Goal: Information Seeking & Learning: Learn about a topic

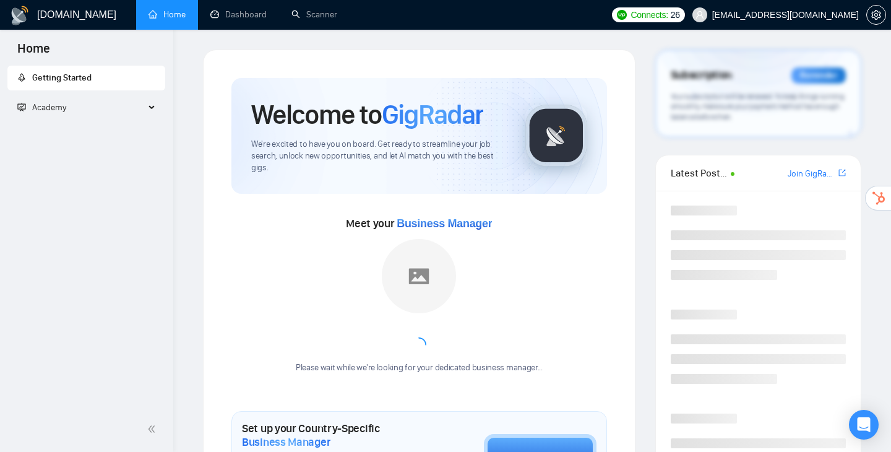
click at [149, 110] on div "Academy" at bounding box center [86, 107] width 158 height 25
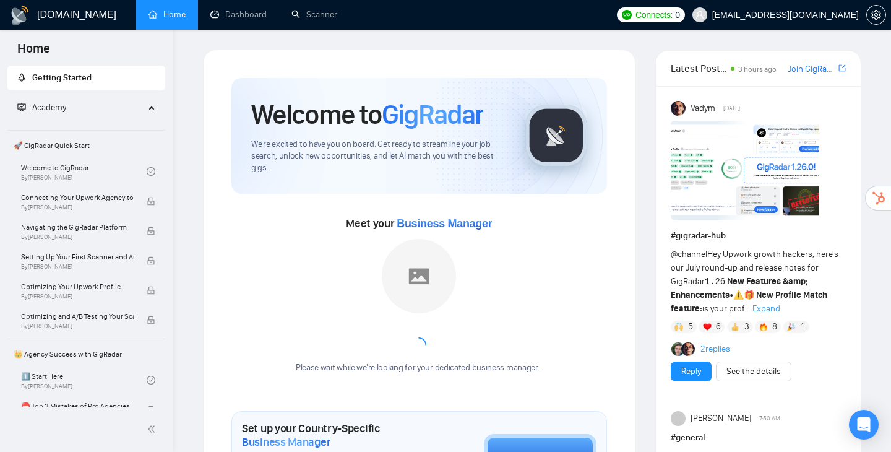
click at [52, 103] on span "Academy" at bounding box center [49, 107] width 34 height 11
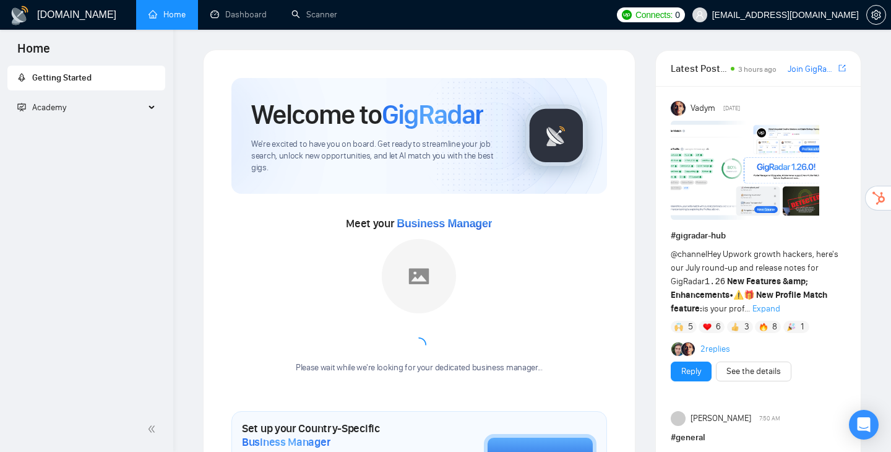
click at [52, 103] on span "Academy" at bounding box center [49, 107] width 34 height 11
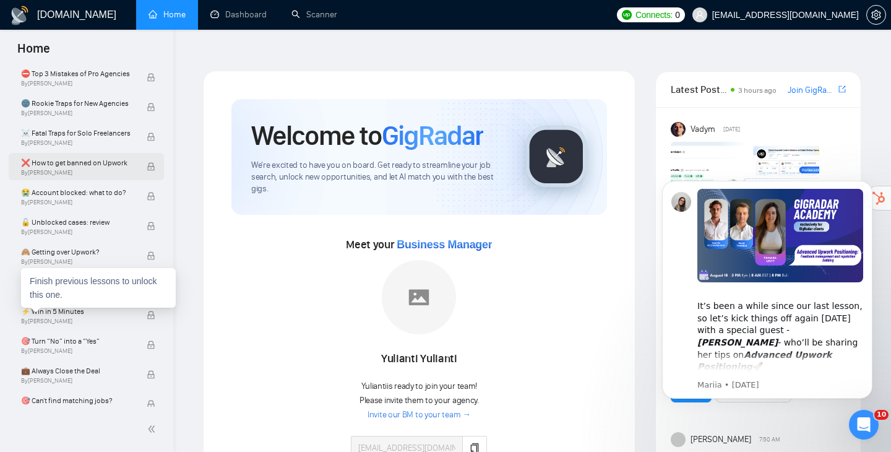
scroll to position [334, 0]
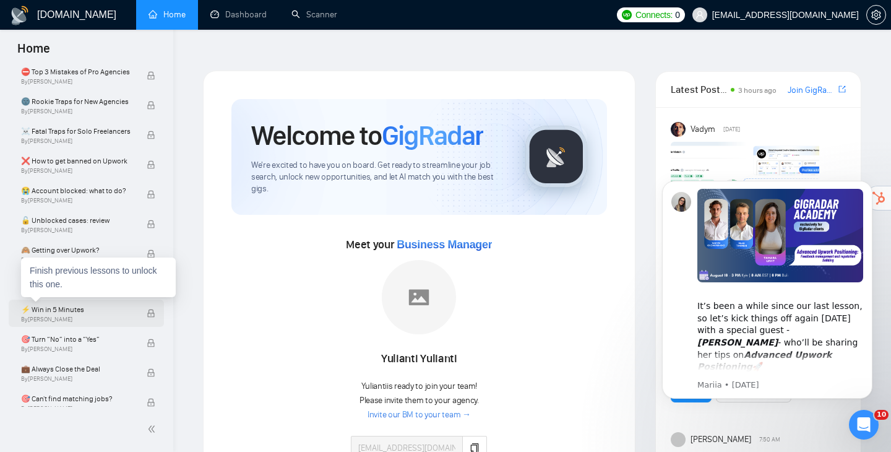
click at [94, 321] on span "By [PERSON_NAME]" at bounding box center [77, 319] width 113 height 7
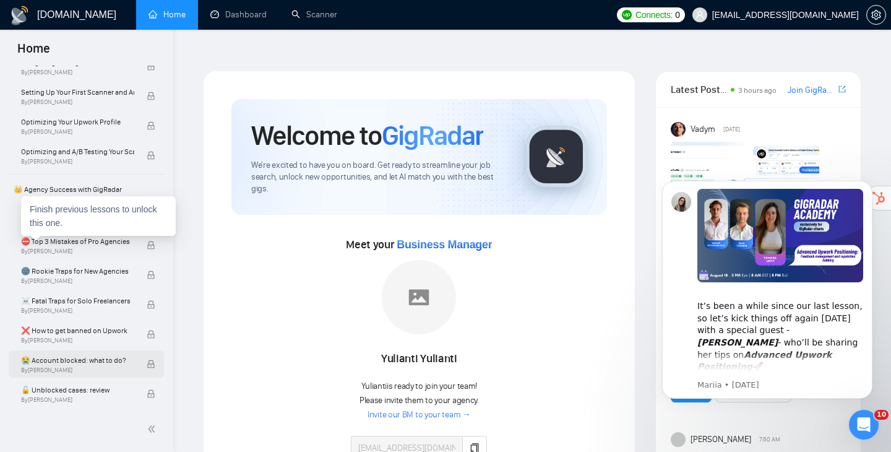
scroll to position [157, 0]
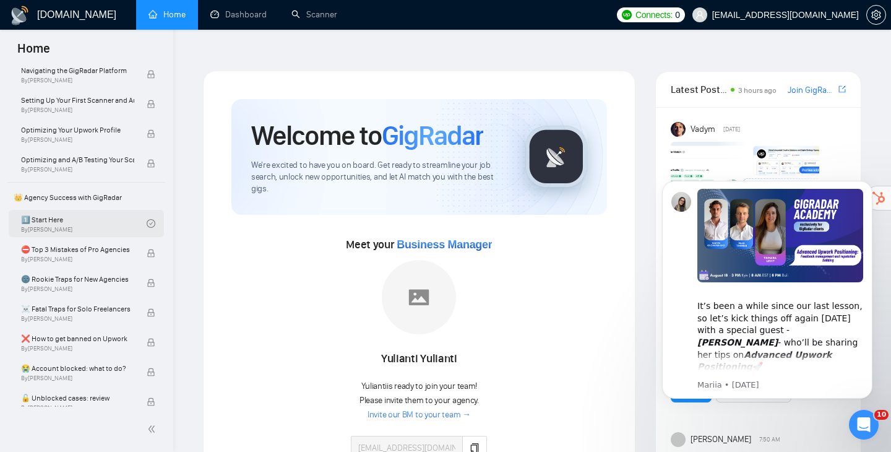
click at [41, 228] on link "1️⃣ Start Here By [PERSON_NAME]" at bounding box center [84, 223] width 126 height 27
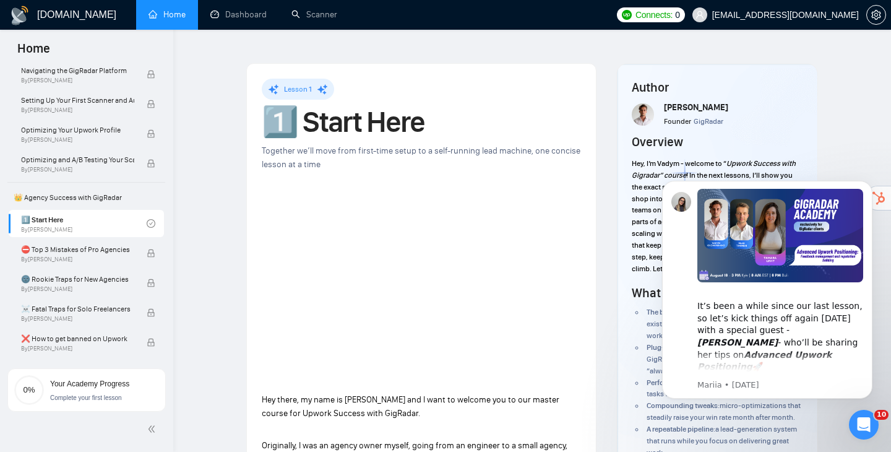
scroll to position [14, 0]
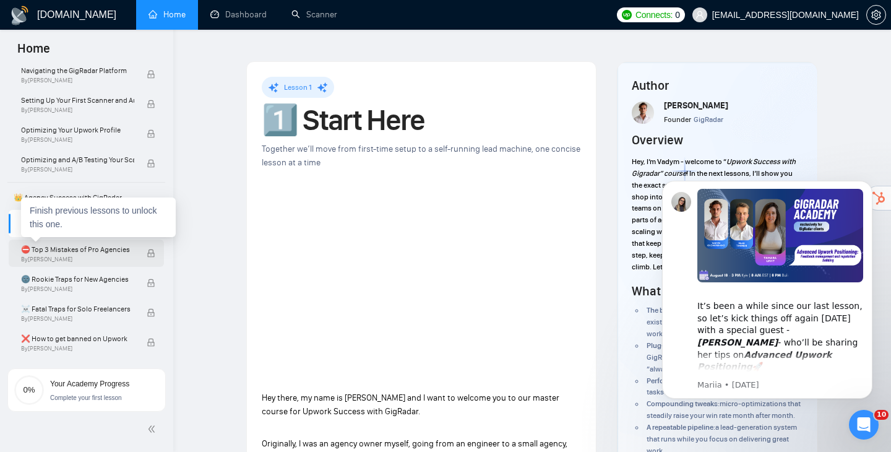
click at [97, 254] on span "⛔ Top 3 Mistakes of Pro Agencies" at bounding box center [77, 249] width 113 height 12
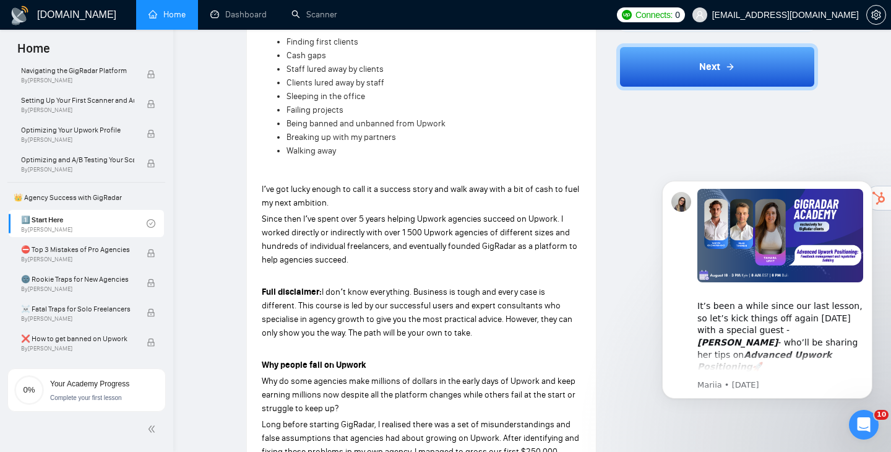
scroll to position [0, 0]
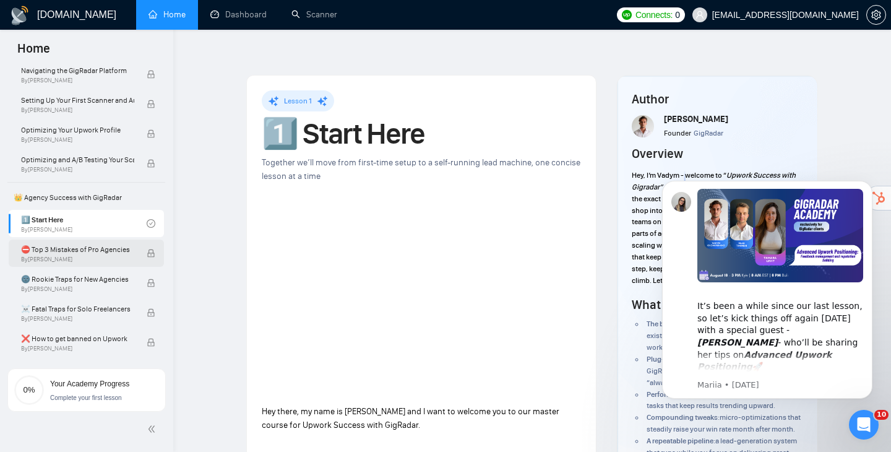
click at [121, 248] on span "⛔ Top 3 Mistakes of Pro Agencies" at bounding box center [77, 249] width 113 height 12
click at [91, 246] on span "⛔ Top 3 Mistakes of Pro Agencies" at bounding box center [77, 249] width 113 height 12
click at [868, 184] on icon "Dismiss notification" at bounding box center [869, 184] width 4 height 4
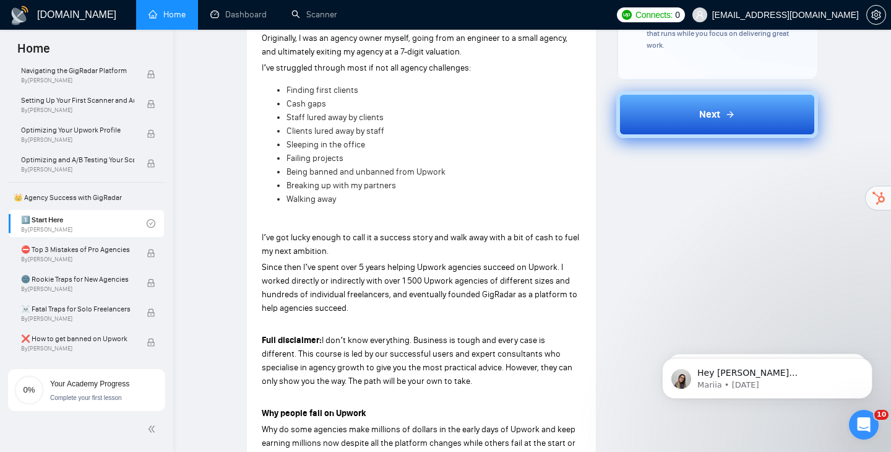
click at [760, 113] on button "Next" at bounding box center [718, 114] width 202 height 47
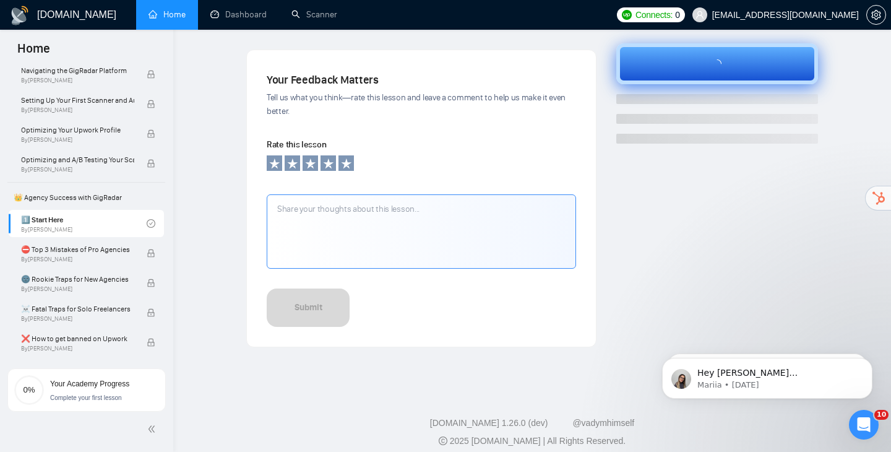
scroll to position [405, 0]
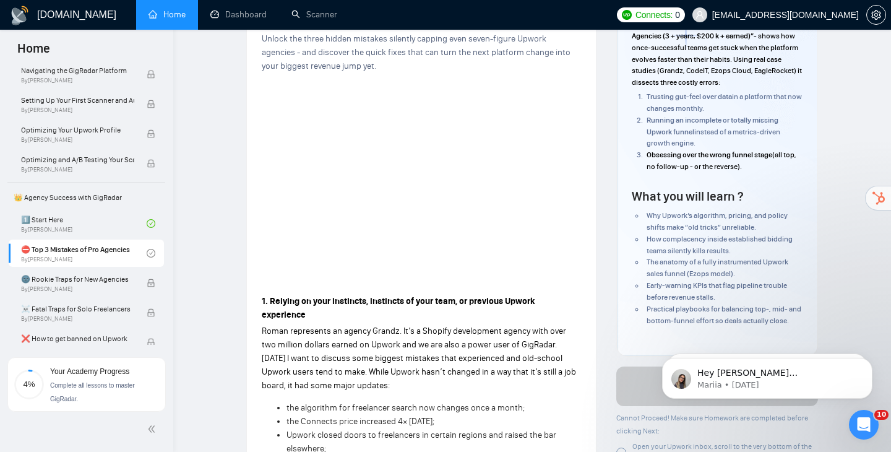
scroll to position [149, 0]
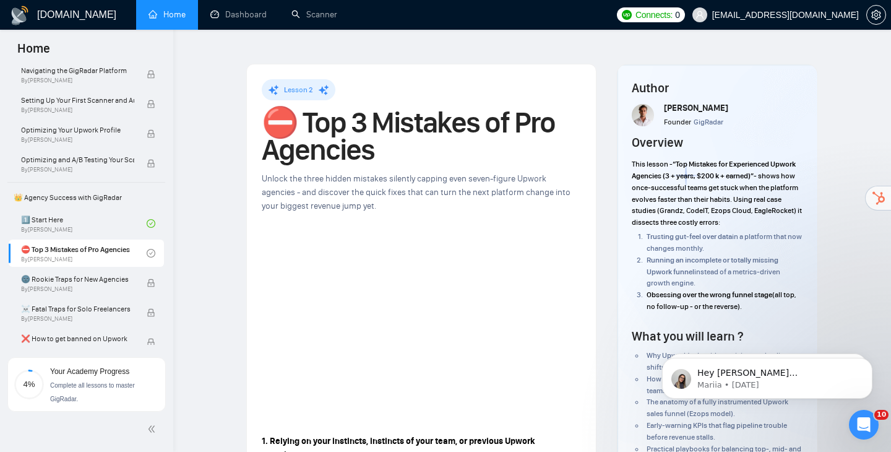
scroll to position [9, 0]
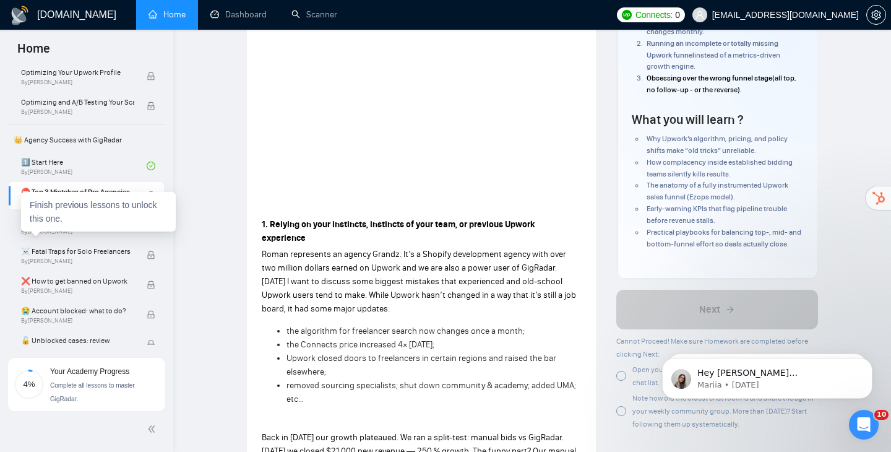
scroll to position [196, 0]
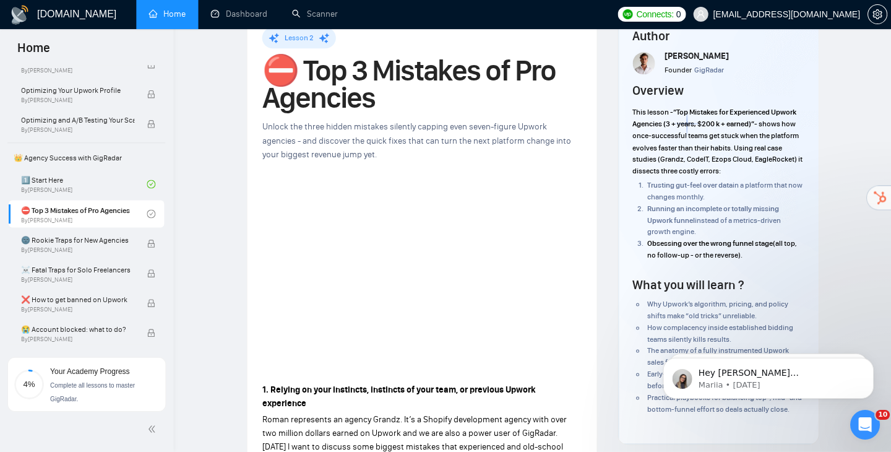
scroll to position [63, 0]
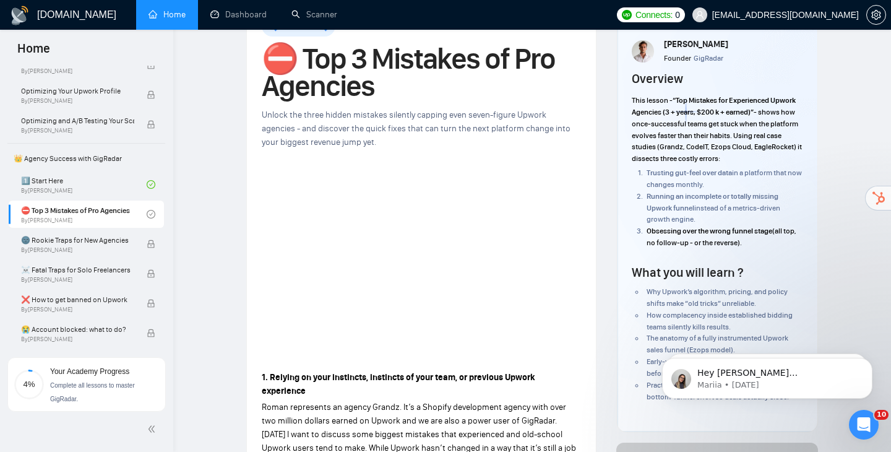
scroll to position [77, 0]
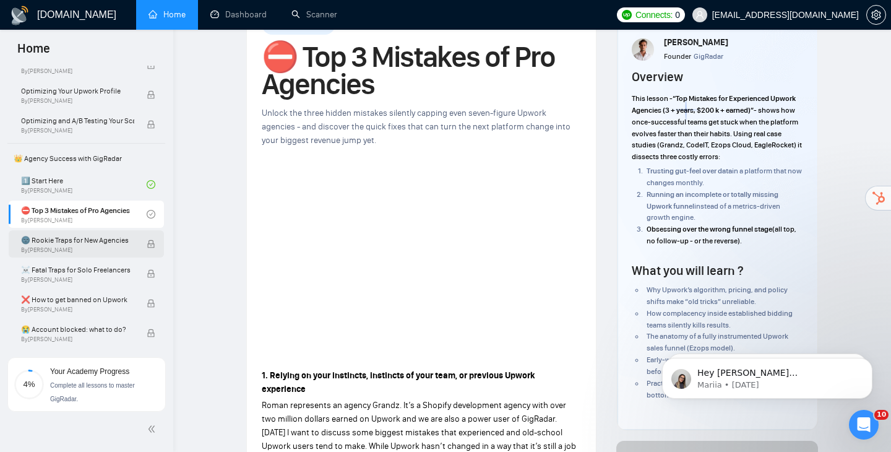
click at [139, 250] on div "🌚 Rookie Traps for New Agencies By [PERSON_NAME]" at bounding box center [84, 243] width 126 height 27
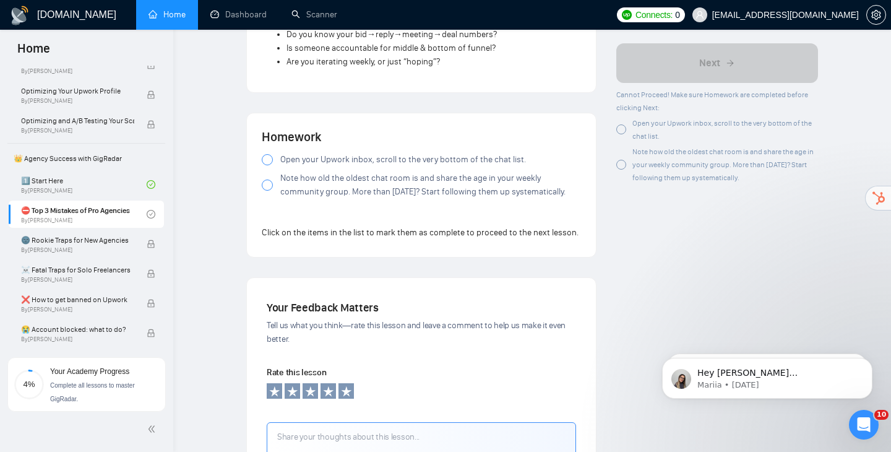
scroll to position [1139, 0]
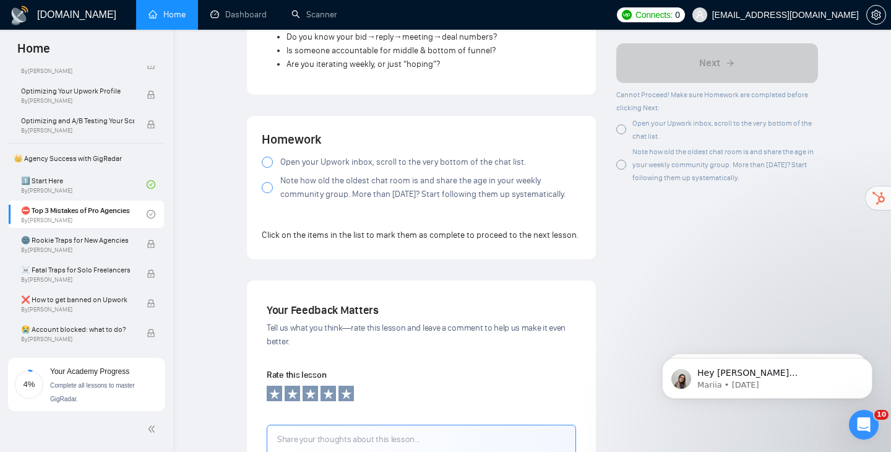
click at [306, 155] on span "Open your Upwork inbox, scroll to the very bottom of the chat list." at bounding box center [403, 162] width 246 height 14
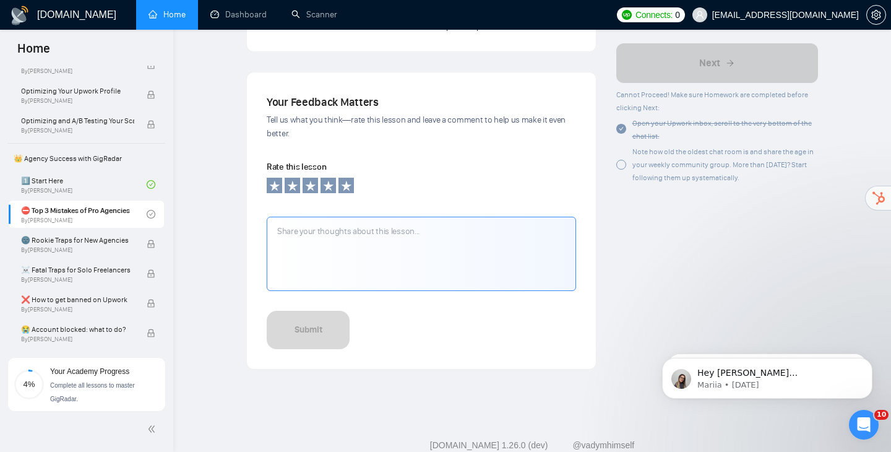
scroll to position [1357, 0]
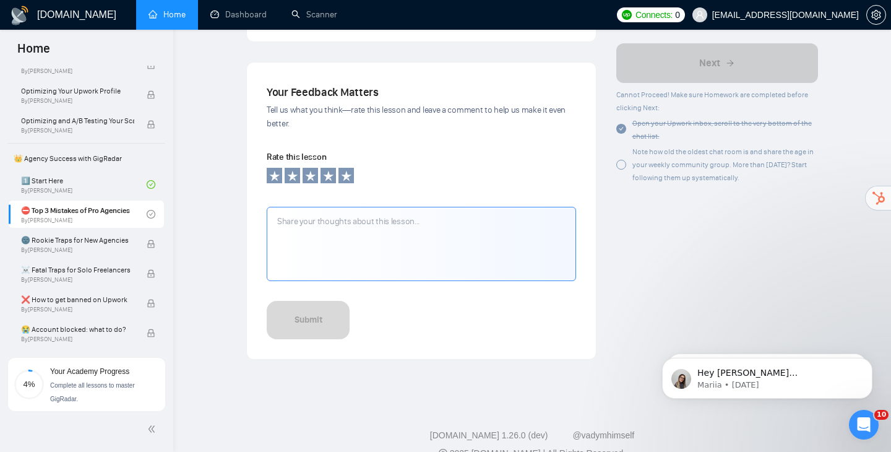
click at [358, 170] on div "Your Feedback Matters Tell us what you think—rate this lesson and leave a comme…" at bounding box center [422, 210] width 310 height 257
click at [354, 207] on textarea at bounding box center [422, 244] width 310 height 74
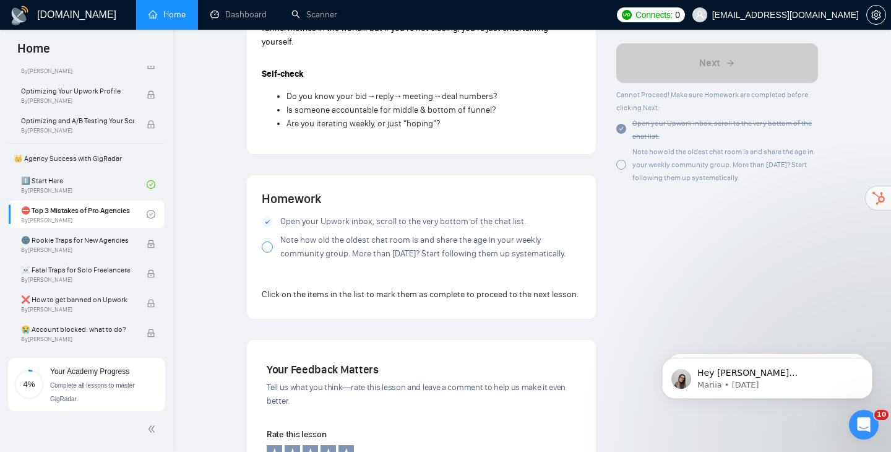
scroll to position [1079, 0]
click at [277, 234] on label "Note how old the oldest chat room is and share the age in your weekly community…" at bounding box center [421, 247] width 319 height 27
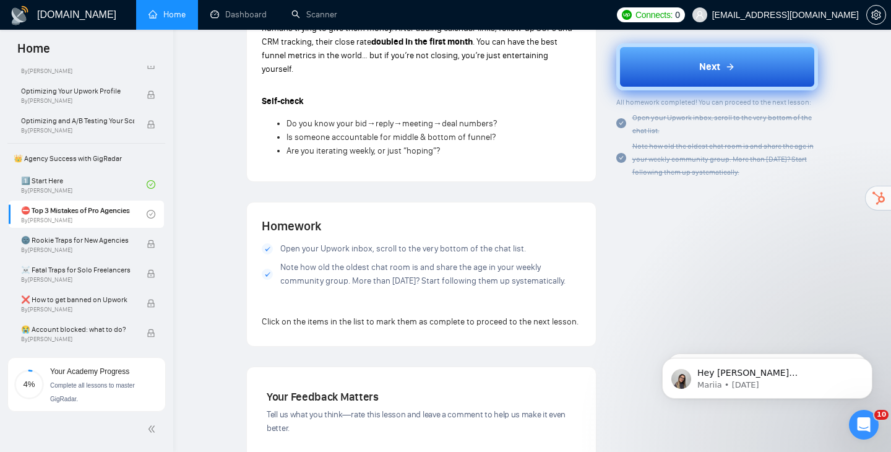
click at [712, 72] on span "Next" at bounding box center [709, 66] width 21 height 15
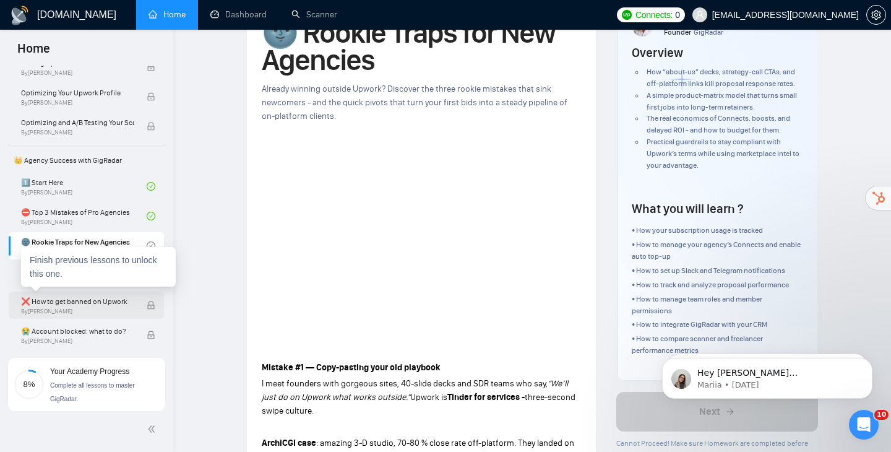
scroll to position [284, 0]
